Goal: Information Seeking & Learning: Learn about a topic

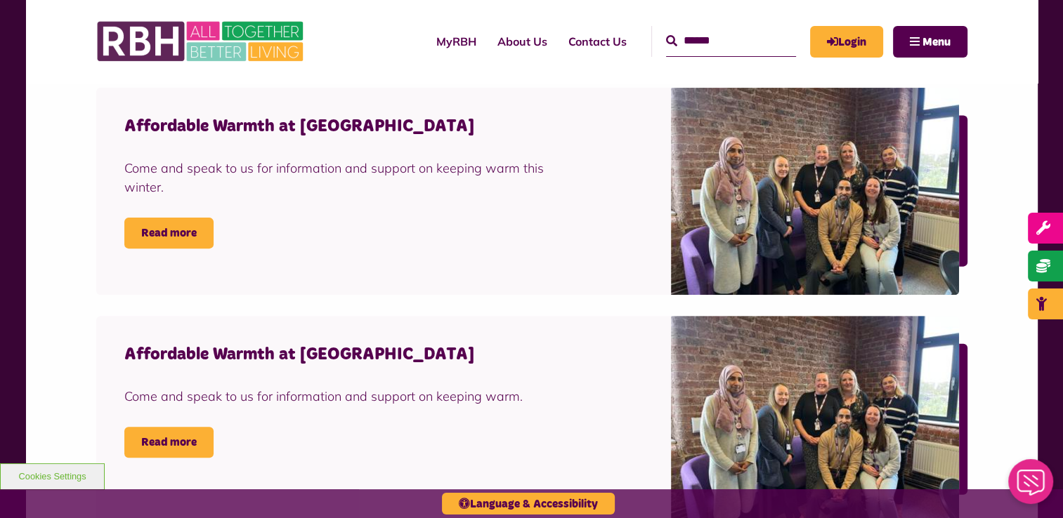
scroll to position [421, 0]
